Goal: Check status: Check status

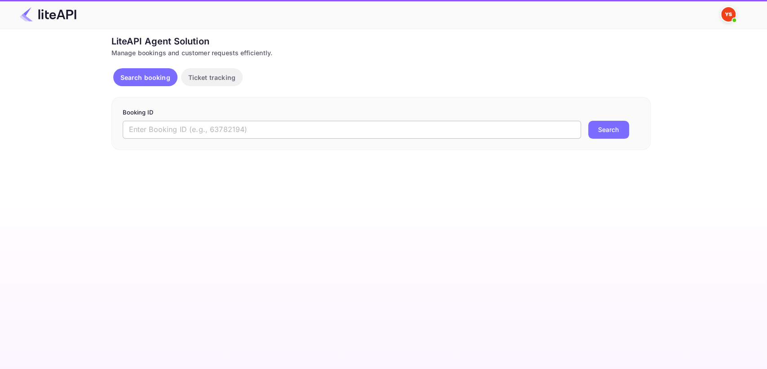
click at [190, 129] on input "text" at bounding box center [352, 130] width 458 height 18
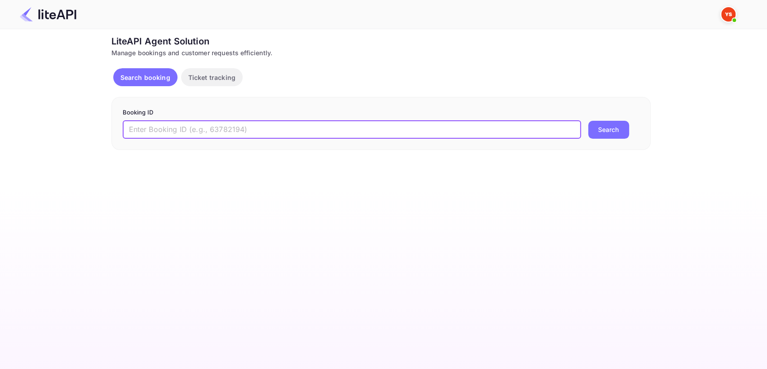
paste input "8970075"
type input "8970075"
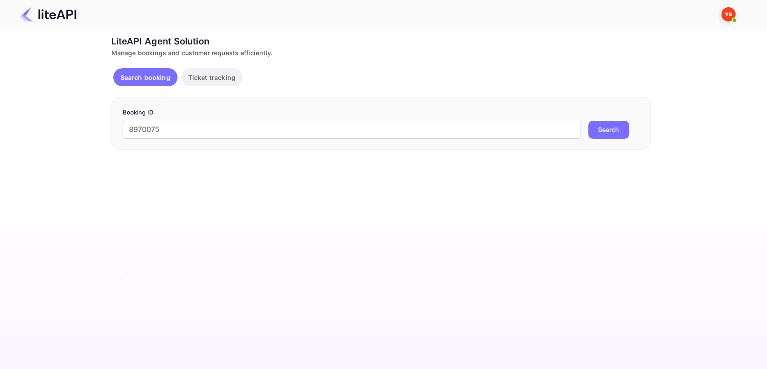
click at [626, 127] on button "Search" at bounding box center [608, 130] width 41 height 18
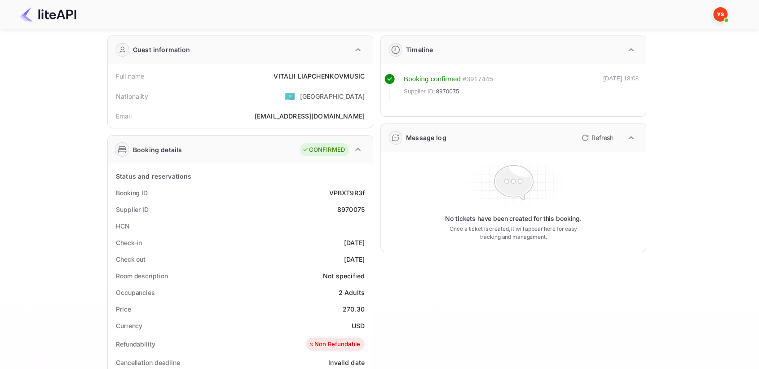
scroll to position [50, 0]
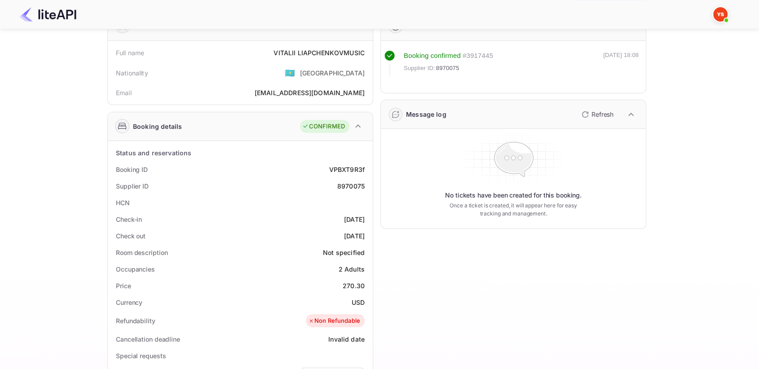
click at [352, 186] on div "8970075" at bounding box center [350, 185] width 27 height 9
copy div "8970075"
drag, startPoint x: 269, startPoint y: 49, endPoint x: 370, endPoint y: 51, distance: 101.5
click at [370, 51] on div "Full name [PERSON_NAME] Nationality 🇰🇿 [DEMOGRAPHIC_DATA] Email [EMAIL_ADDRESS]…" at bounding box center [240, 73] width 265 height 64
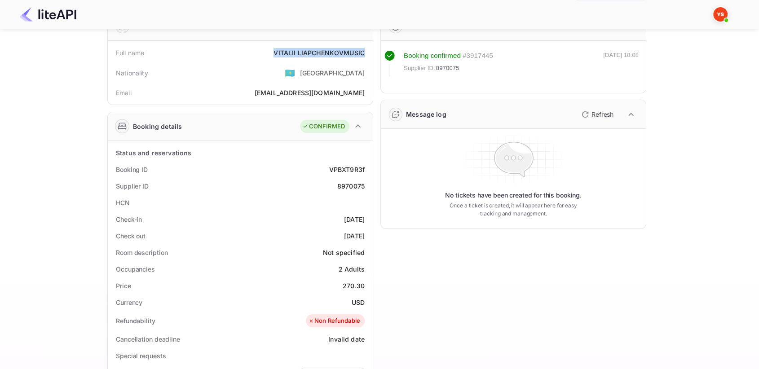
copy div "[PERSON_NAME]"
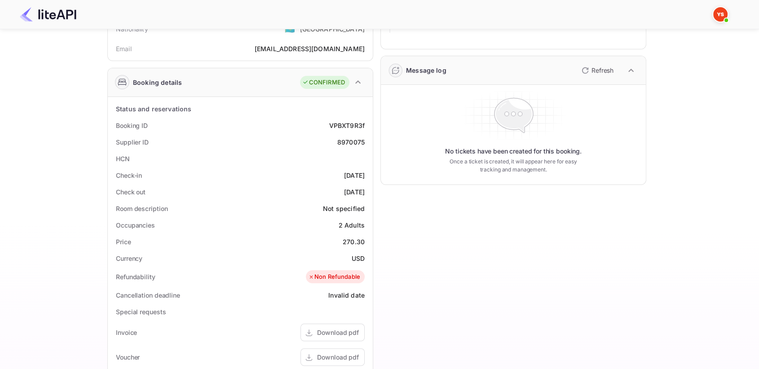
scroll to position [100, 0]
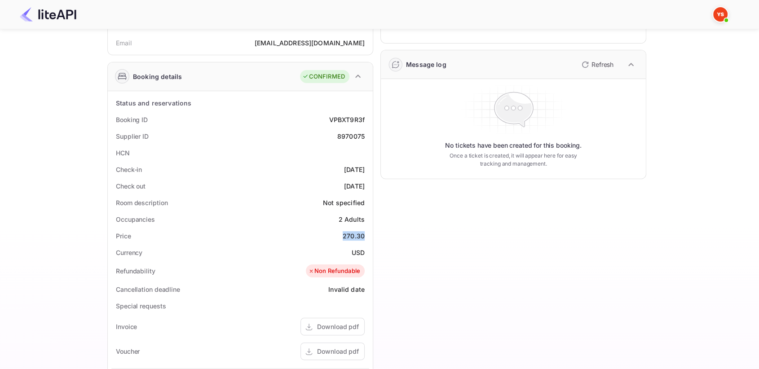
drag, startPoint x: 343, startPoint y: 233, endPoint x: 368, endPoint y: 232, distance: 25.6
click at [368, 232] on div "Price 270.30" at bounding box center [240, 236] width 258 height 17
copy div "270.30"
